Goal: Task Accomplishment & Management: Manage account settings

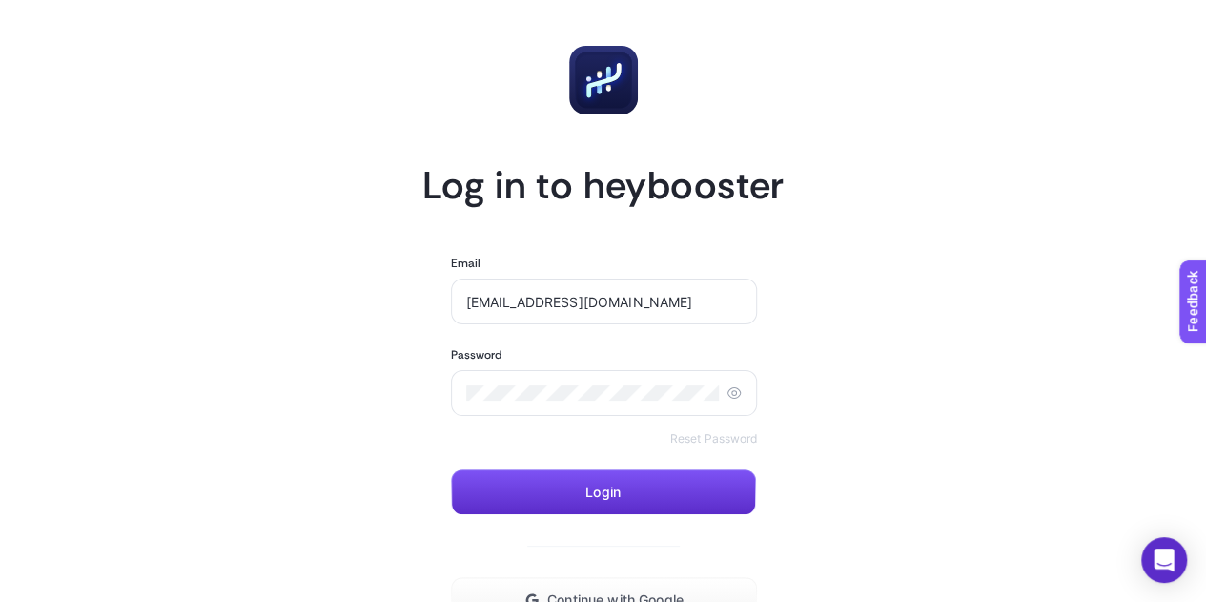
type input "[EMAIL_ADDRESS][DOMAIN_NAME]"
click at [652, 487] on button "Login" at bounding box center [603, 492] width 305 height 46
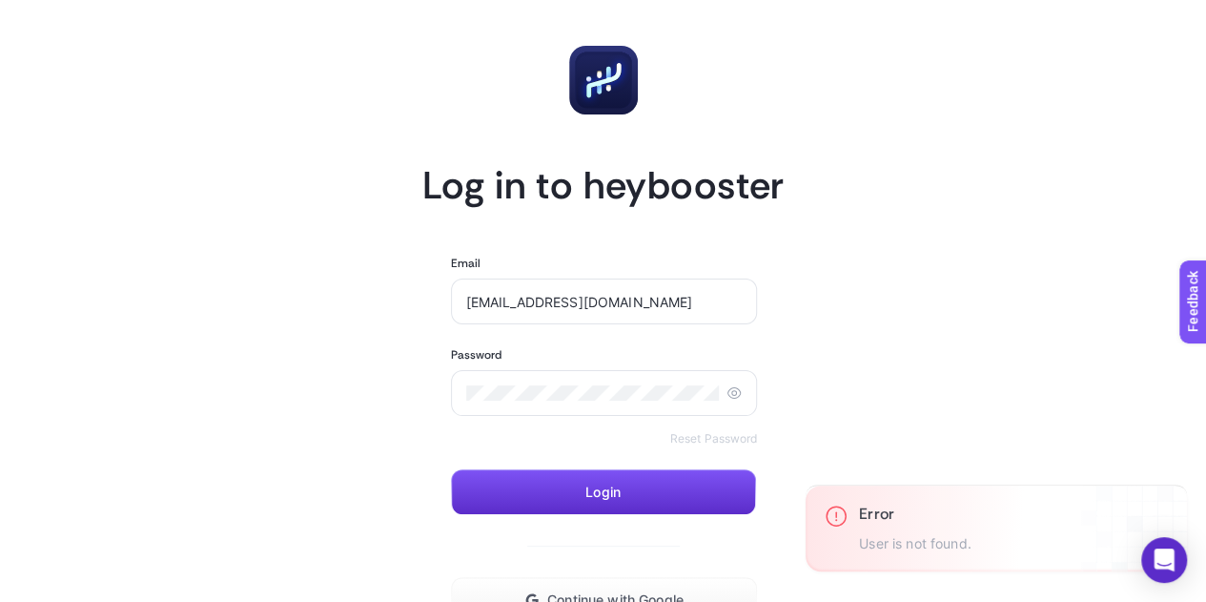
click at [702, 435] on link "Reset Password" at bounding box center [714, 438] width 88 height 15
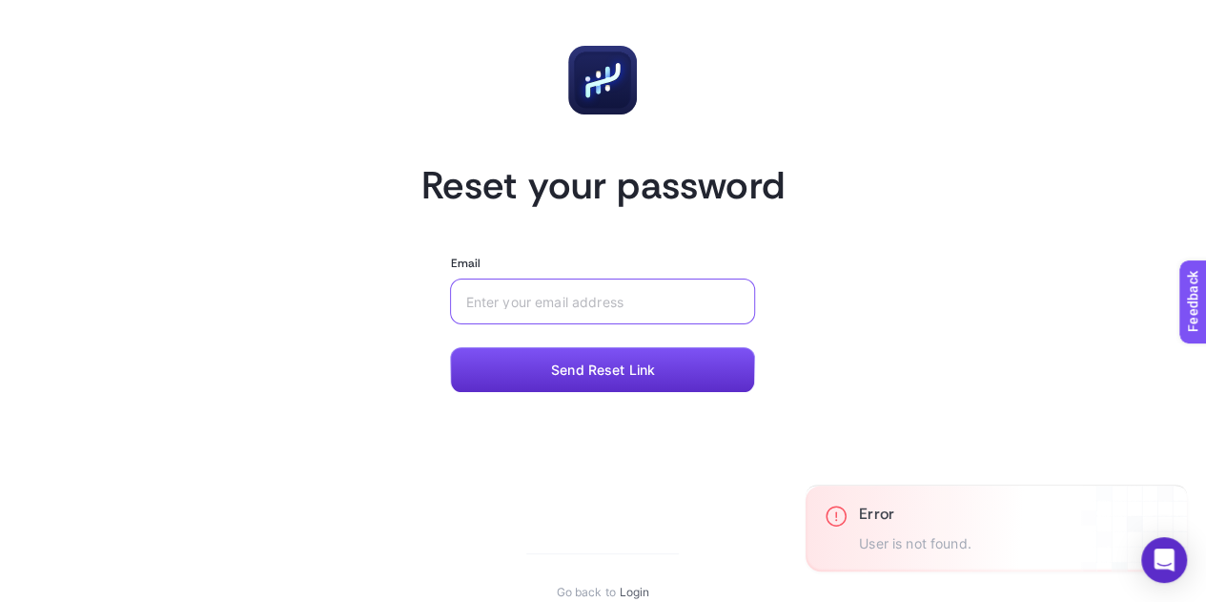
click at [544, 299] on input "Email" at bounding box center [602, 301] width 275 height 15
type input "[EMAIL_ADDRESS][DOMAIN_NAME]"
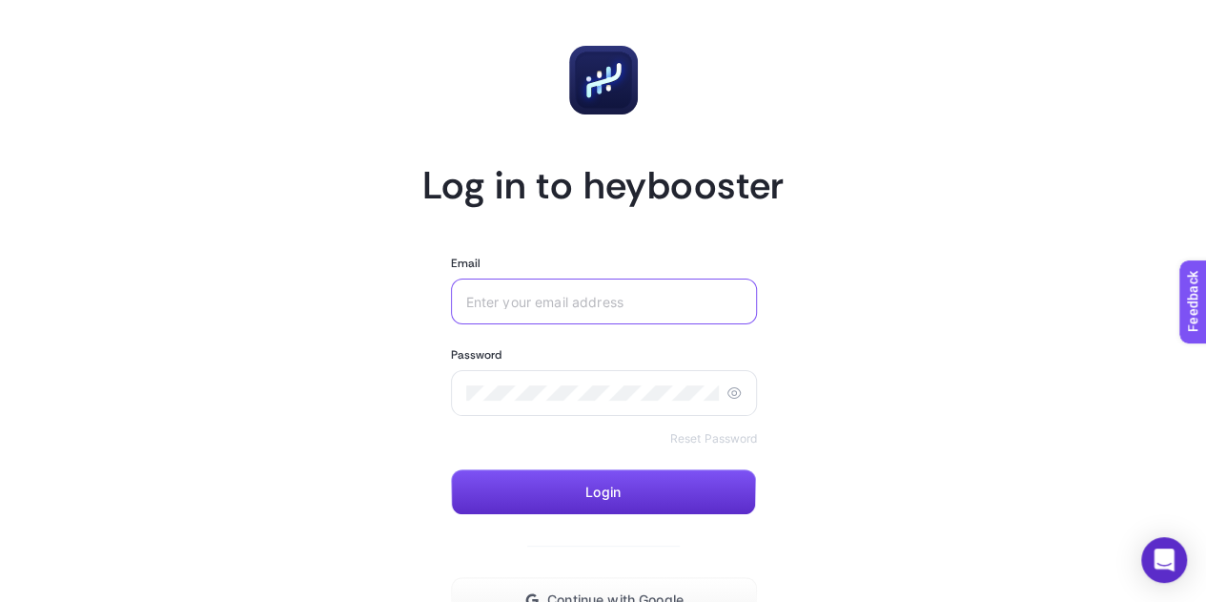
click at [570, 294] on input "Email" at bounding box center [604, 301] width 277 height 15
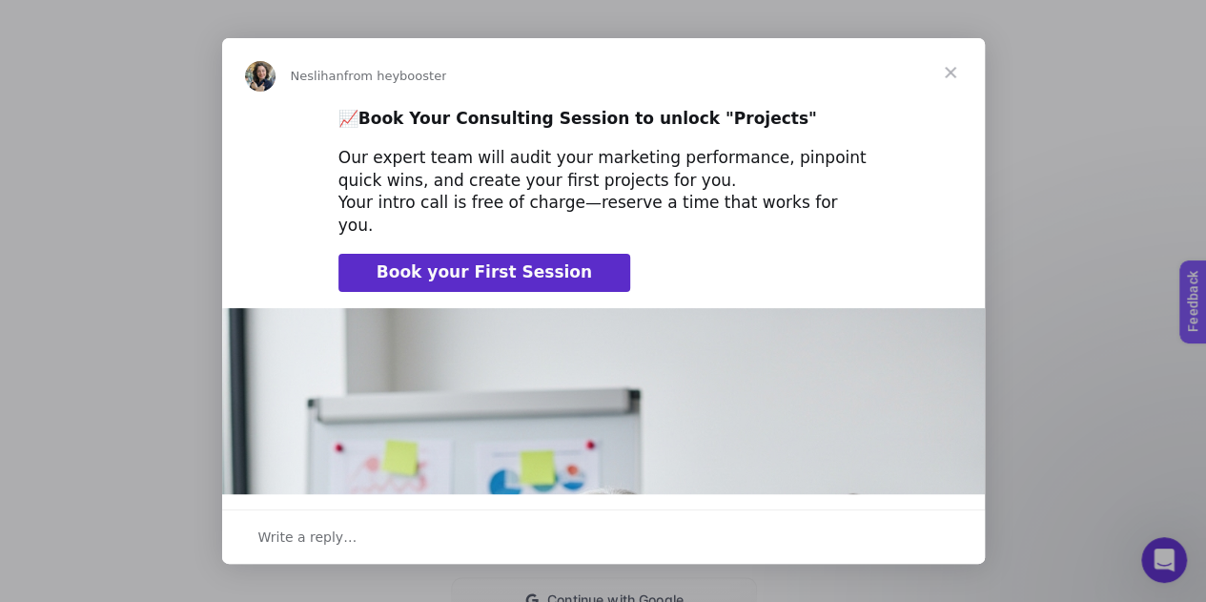
click at [942, 75] on span "Close" at bounding box center [950, 72] width 69 height 69
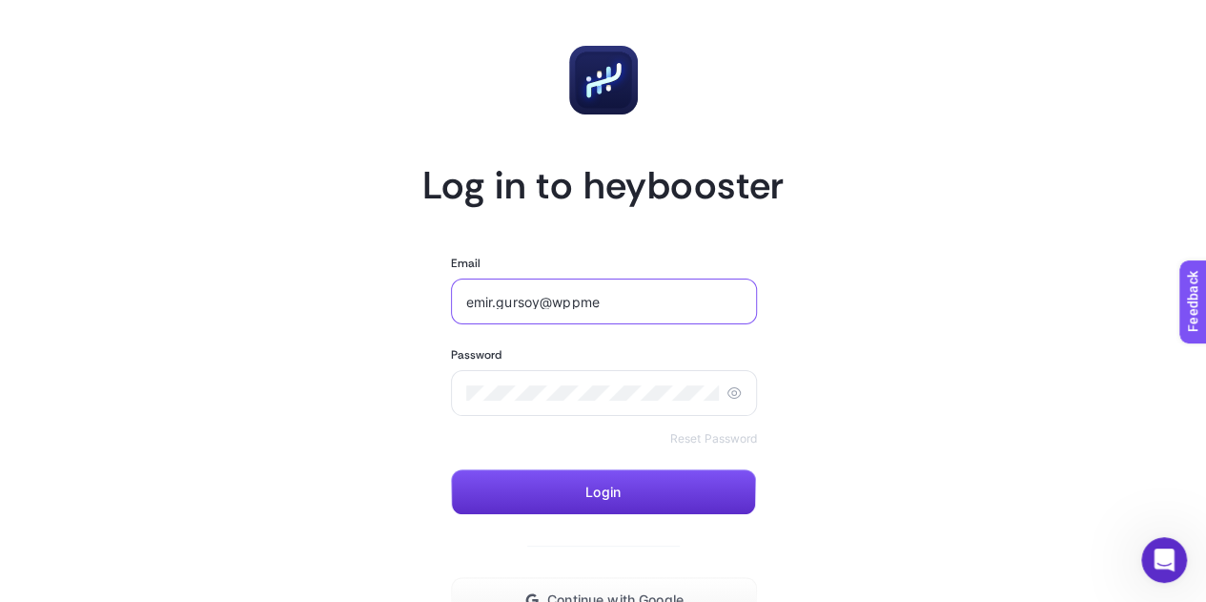
click at [624, 305] on input "emir.gursoy@wppme" at bounding box center [604, 301] width 277 height 15
type input "[EMAIL_ADDRESS][DOMAIN_NAME]"
click at [736, 401] on div at bounding box center [604, 393] width 307 height 46
click at [734, 398] on icon at bounding box center [734, 392] width 15 height 15
click at [578, 485] on button "Login" at bounding box center [603, 492] width 305 height 46
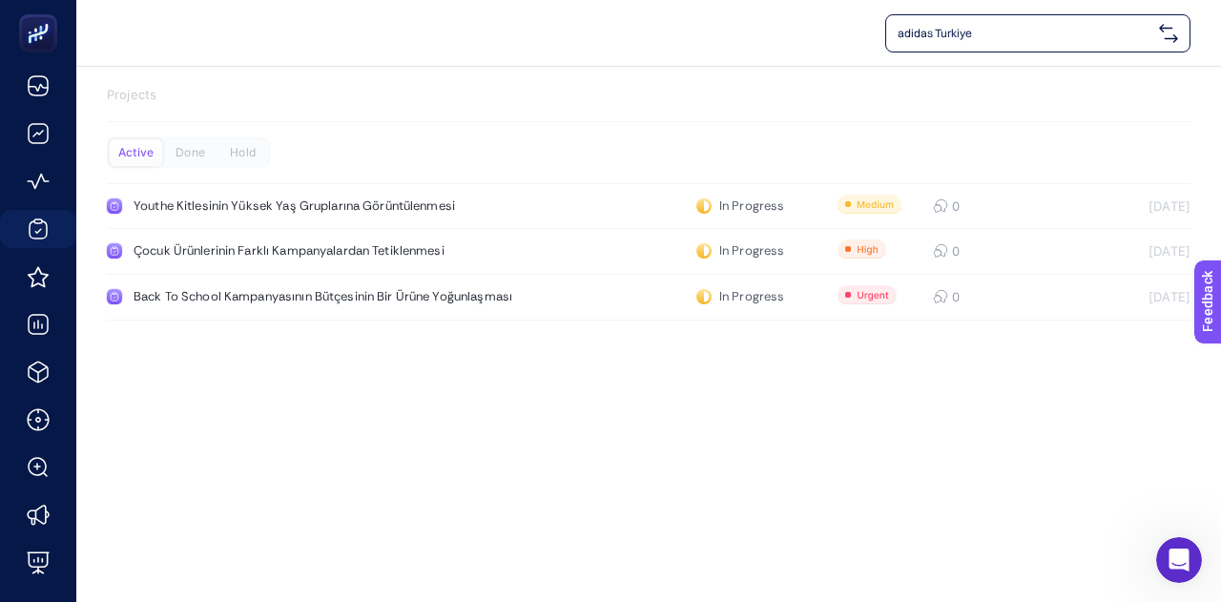
click at [552, 514] on div "adidas Turkiye Projects Active Done Hold Youthe Kitlesinin Yüksek Yaş Grupların…" at bounding box center [610, 301] width 1221 height 602
click at [718, 81] on div "Projects Active Done Hold Youthe Kitlesinin Yüksek Yaş Gruplarına Görüntülenmes…" at bounding box center [648, 207] width 1144 height 280
click at [545, 22] on div "adidas Turkiye" at bounding box center [648, 33] width 1083 height 38
